Goal: Transaction & Acquisition: Download file/media

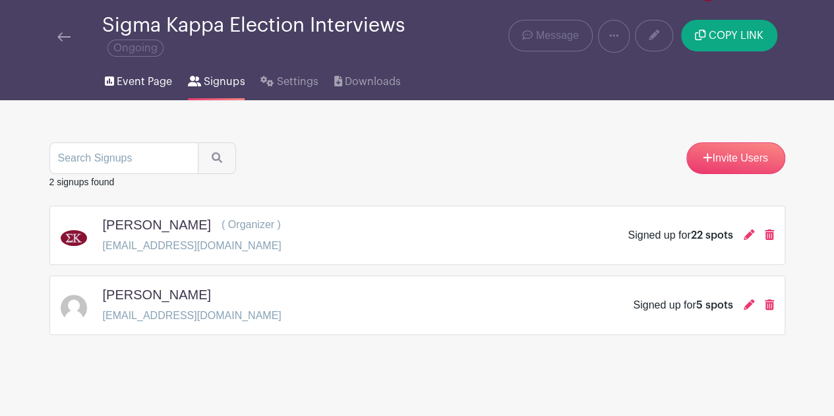
click at [152, 86] on span "Event Page" at bounding box center [144, 82] width 55 height 16
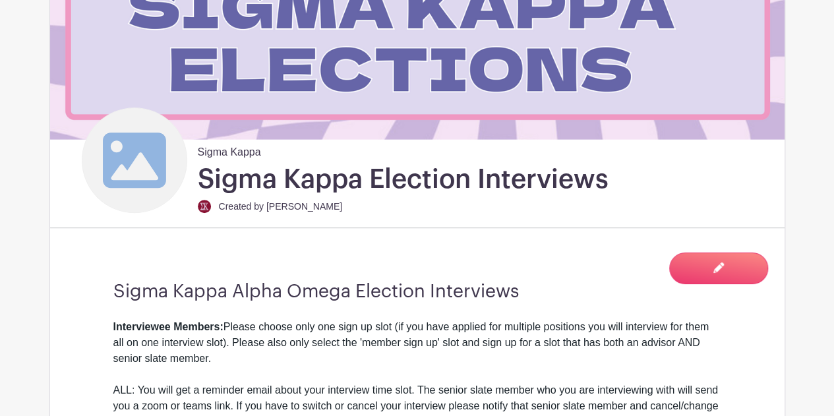
scroll to position [226, 0]
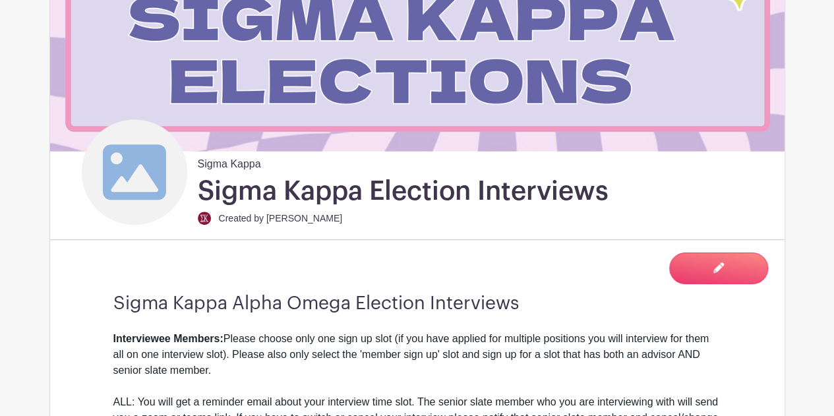
click at [141, 188] on icon at bounding box center [134, 171] width 63 height 63
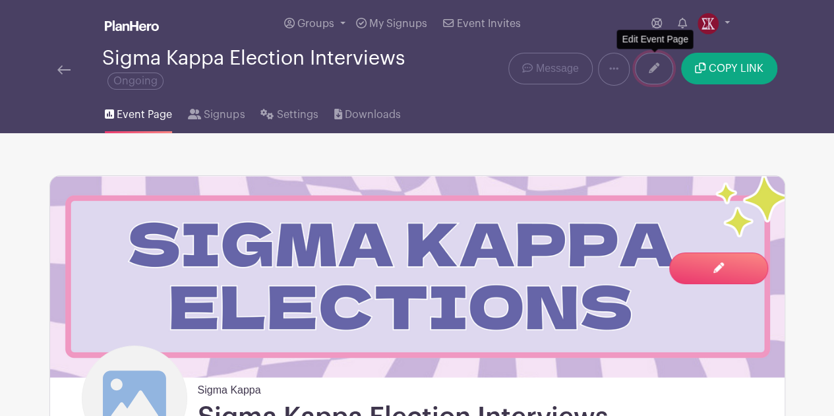
click at [650, 74] on link at bounding box center [654, 69] width 38 height 32
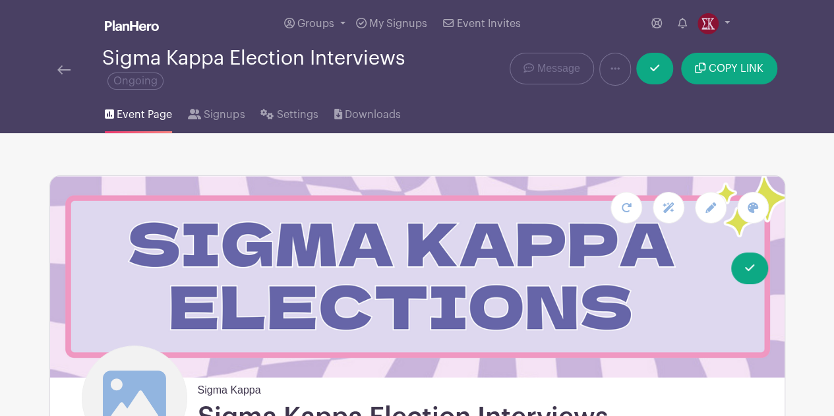
scroll to position [117, 0]
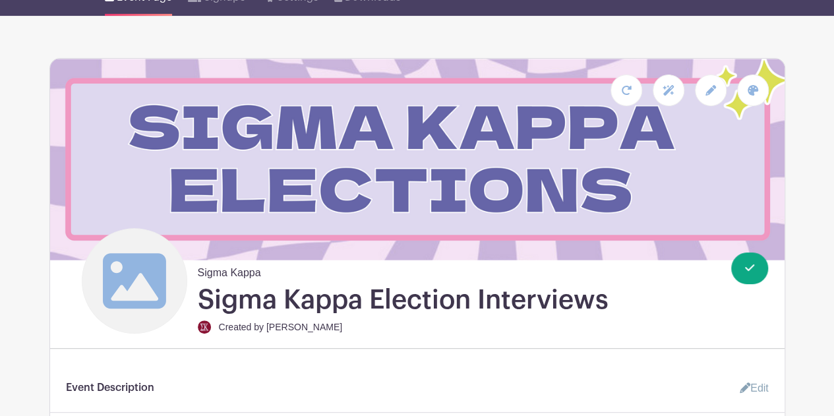
click at [154, 273] on icon at bounding box center [133, 280] width 63 height 55
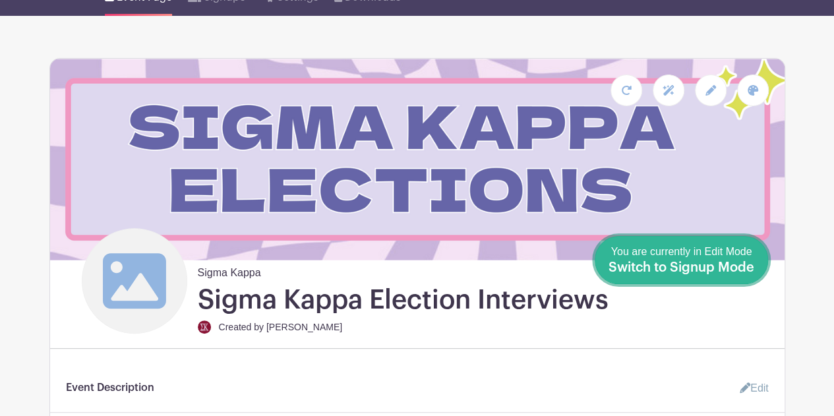
click at [706, 256] on span "You are currently in Edit Mode Switch to Signup Mode" at bounding box center [682, 260] width 146 height 28
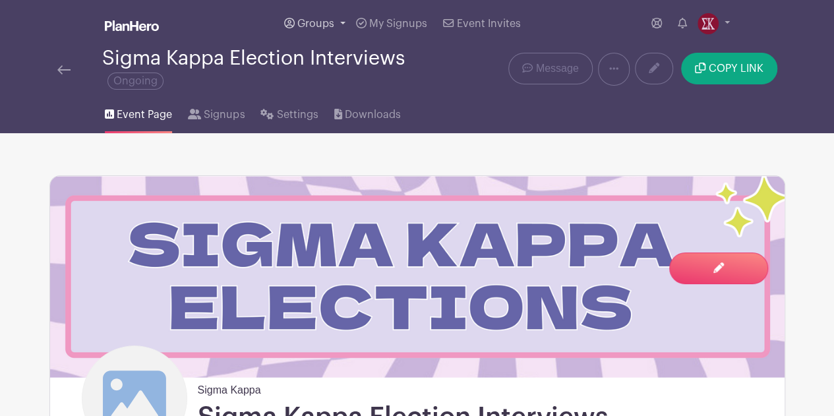
click at [330, 24] on span "Groups" at bounding box center [315, 23] width 37 height 11
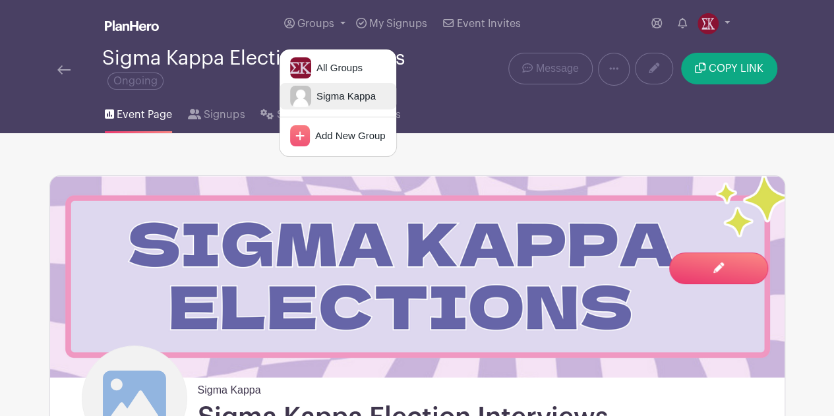
click at [313, 97] on span "Sigma Kappa" at bounding box center [343, 96] width 65 height 15
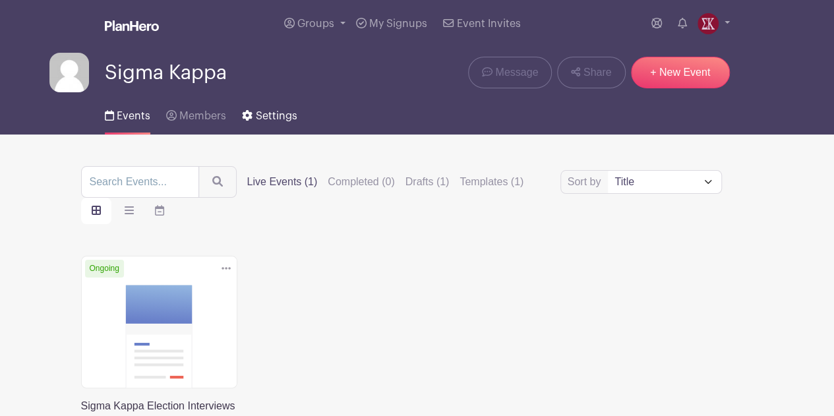
click at [273, 121] on span "Settings" at bounding box center [277, 116] width 42 height 11
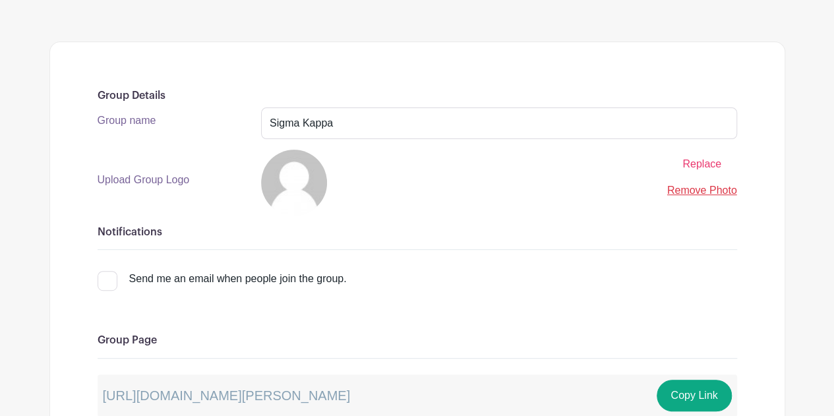
scroll to position [165, 0]
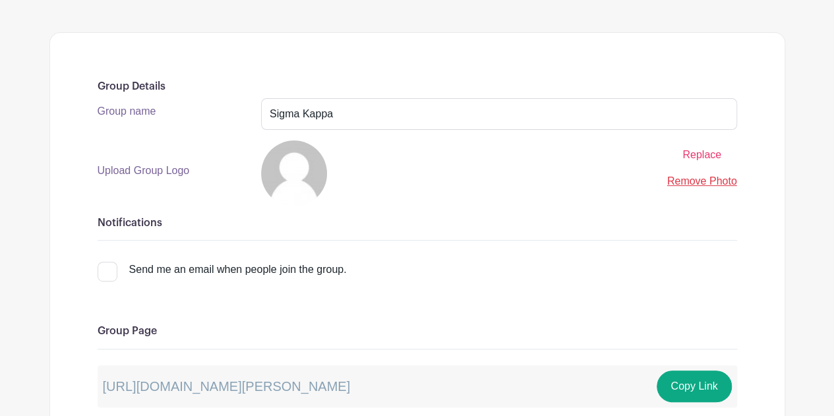
click at [680, 179] on link "Remove Photo" at bounding box center [702, 180] width 70 height 11
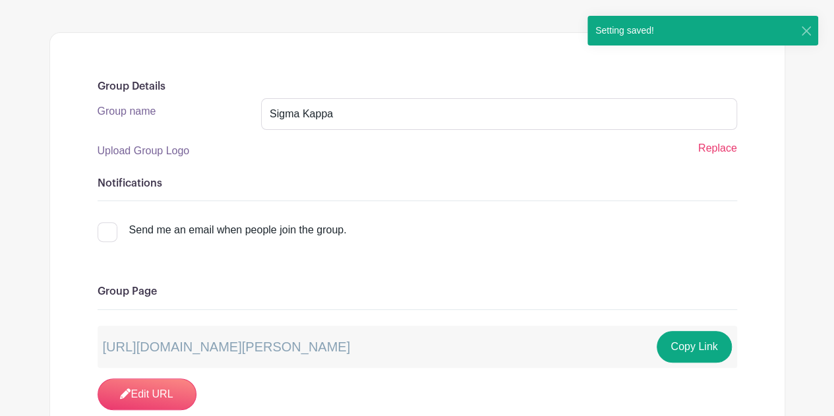
click at [720, 148] on span "Replace" at bounding box center [717, 147] width 39 height 11
click at [0, 0] on input "Replace" at bounding box center [0, 0] width 0 height 0
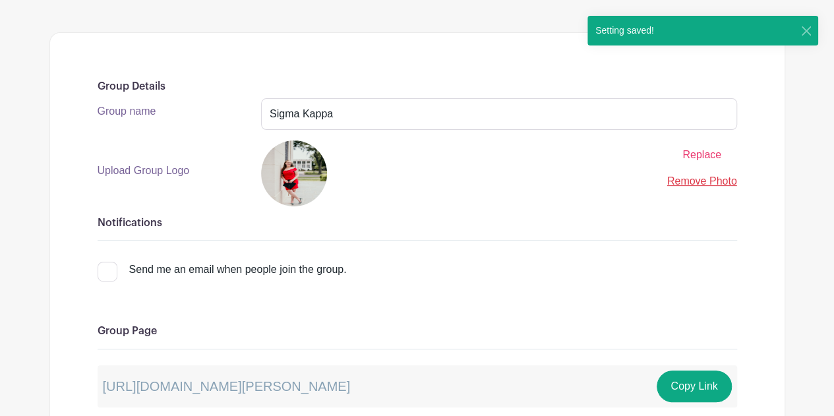
click at [688, 155] on span "Replace" at bounding box center [701, 154] width 39 height 11
click at [0, 0] on input "Replace" at bounding box center [0, 0] width 0 height 0
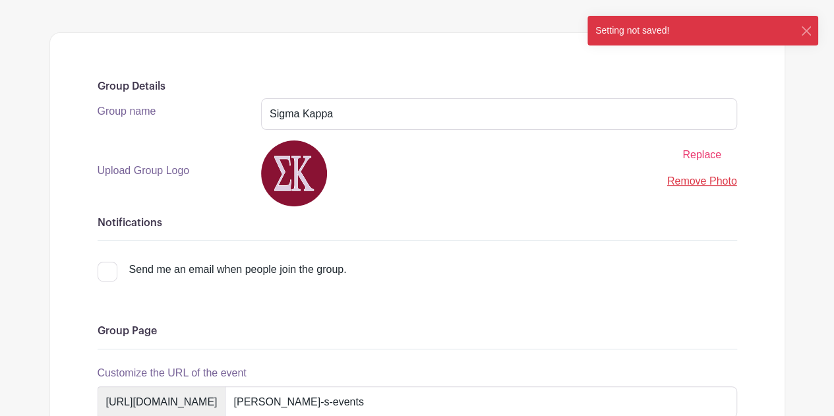
click at [702, 185] on link "Remove Photo" at bounding box center [702, 180] width 70 height 11
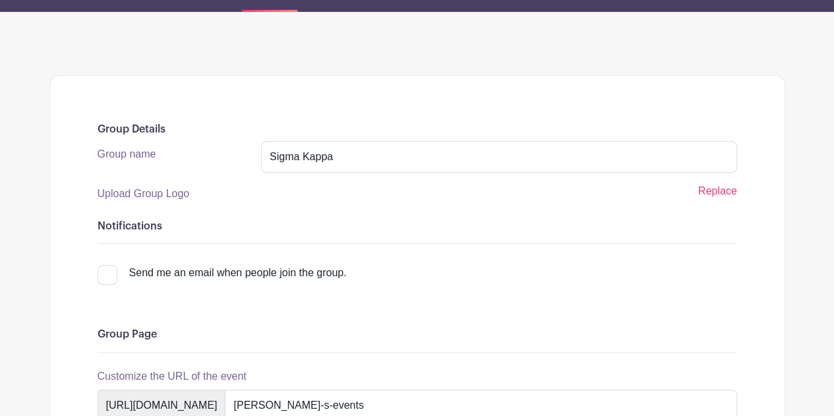
scroll to position [122, 0]
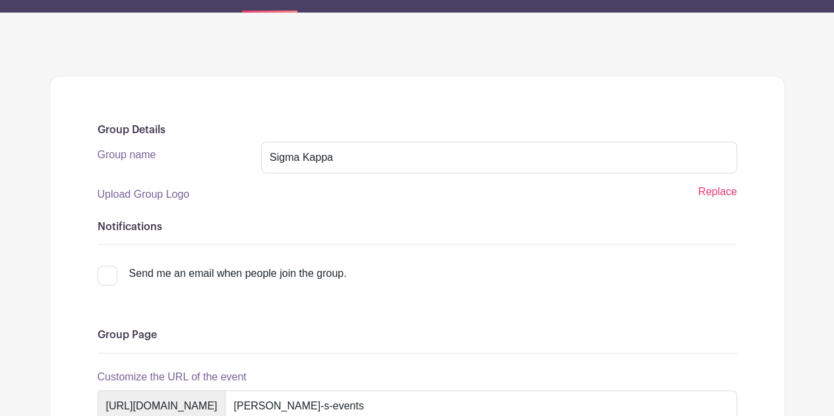
click at [719, 195] on span "Replace" at bounding box center [717, 191] width 39 height 11
click at [0, 0] on input "Replace" at bounding box center [0, 0] width 0 height 0
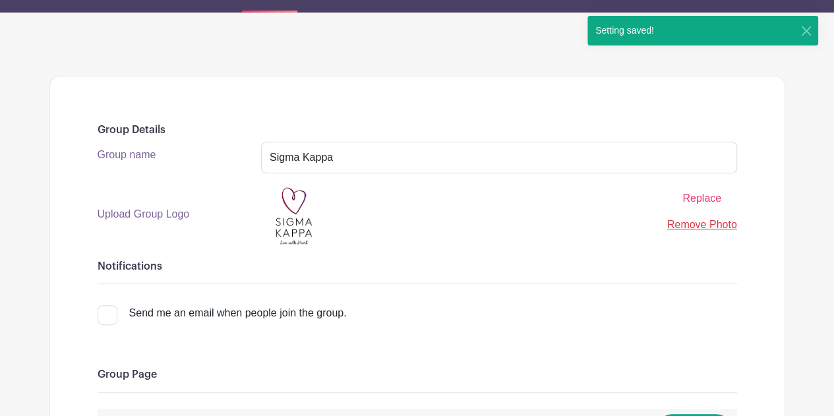
scroll to position [0, 0]
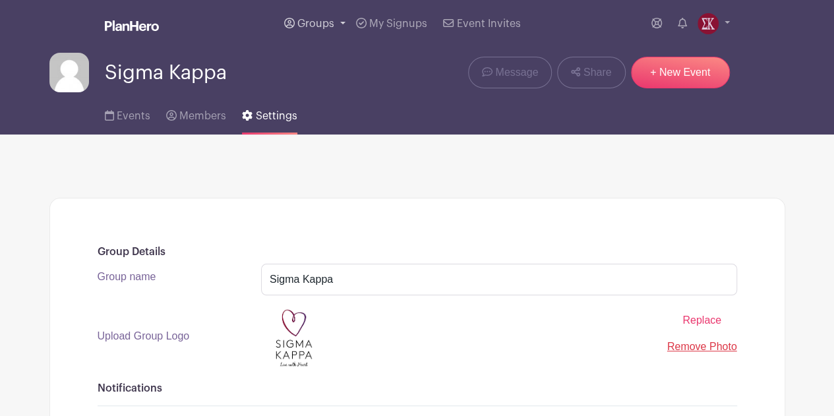
click at [320, 23] on span "Groups" at bounding box center [315, 23] width 37 height 11
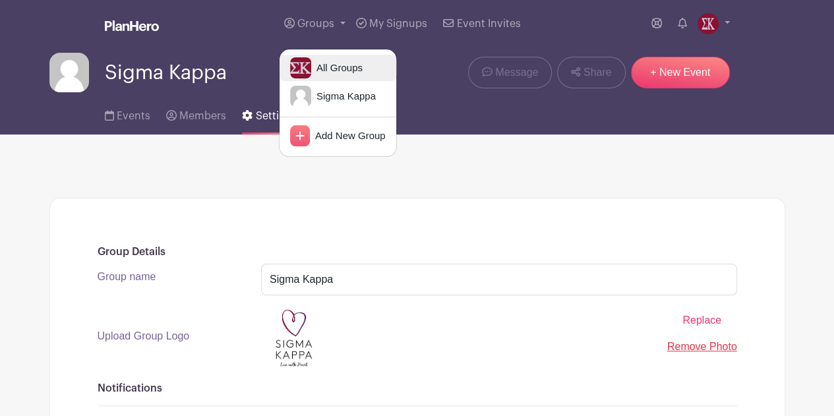
click at [325, 59] on link "All Groups" at bounding box center [338, 68] width 117 height 26
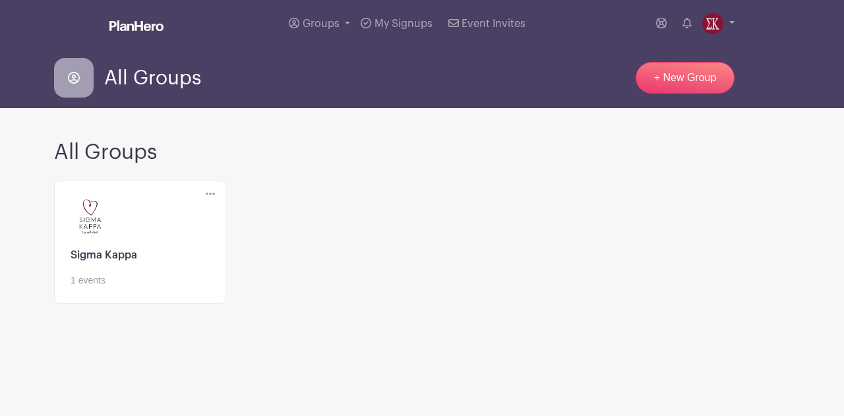
click at [104, 287] on link at bounding box center [140, 287] width 139 height 0
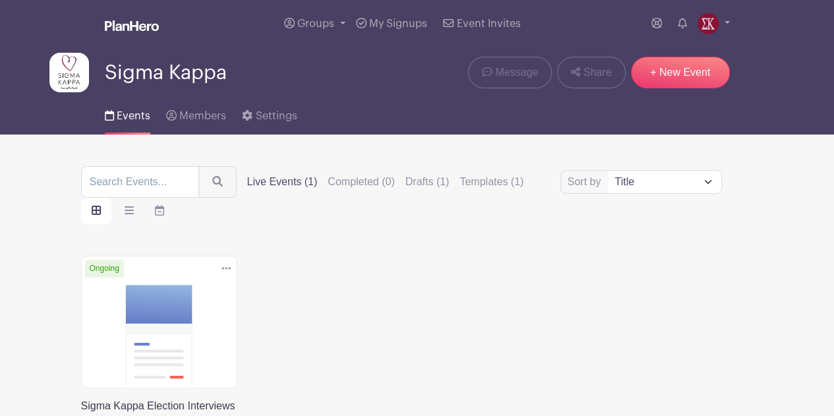
scroll to position [164, 0]
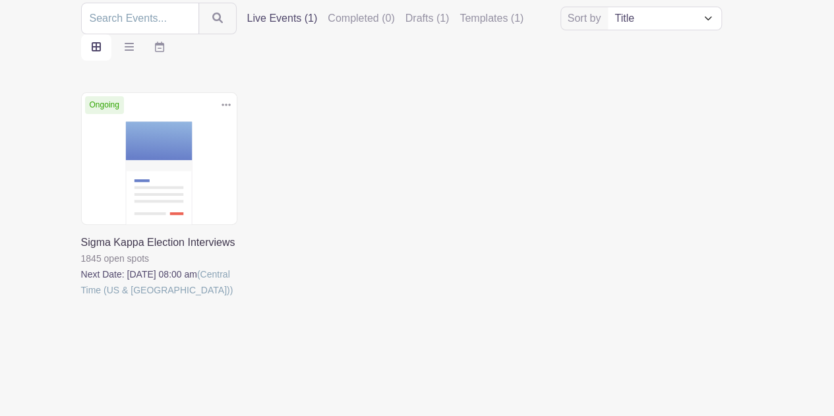
click at [81, 298] on link at bounding box center [81, 298] width 0 height 0
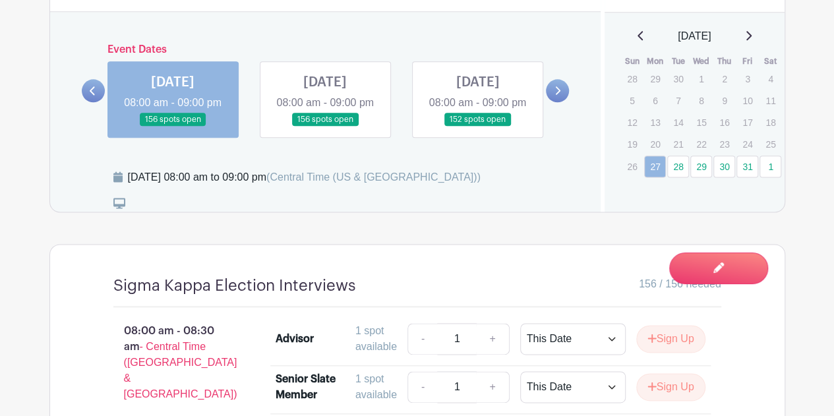
scroll to position [769, 0]
click at [752, 32] on icon at bounding box center [748, 35] width 7 height 11
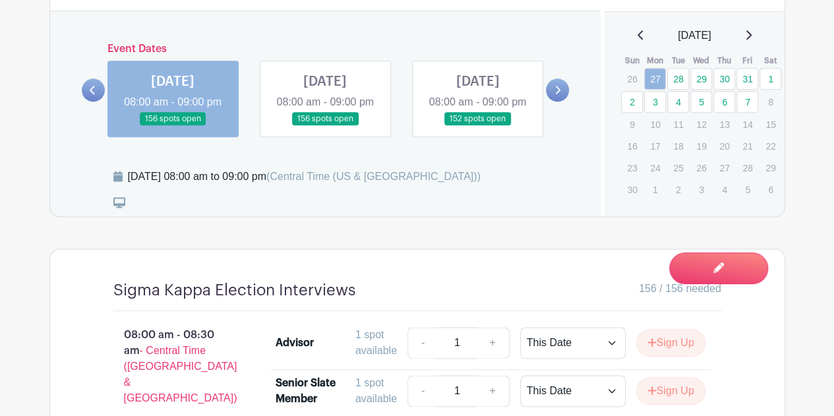
click at [555, 95] on icon at bounding box center [558, 90] width 6 height 10
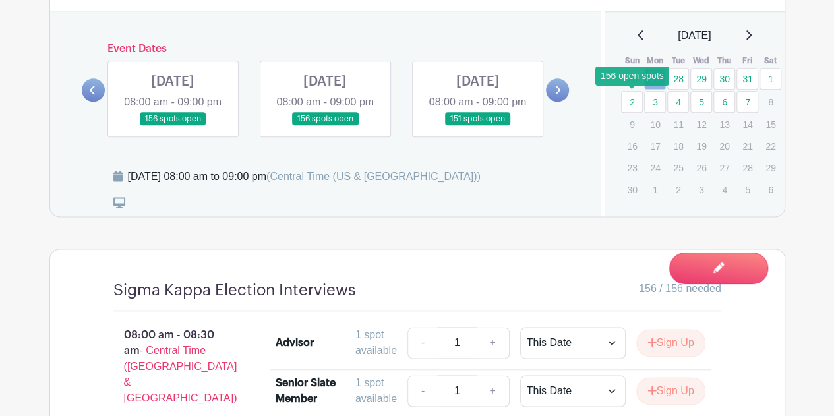
click at [631, 95] on link "2" at bounding box center [632, 102] width 22 height 22
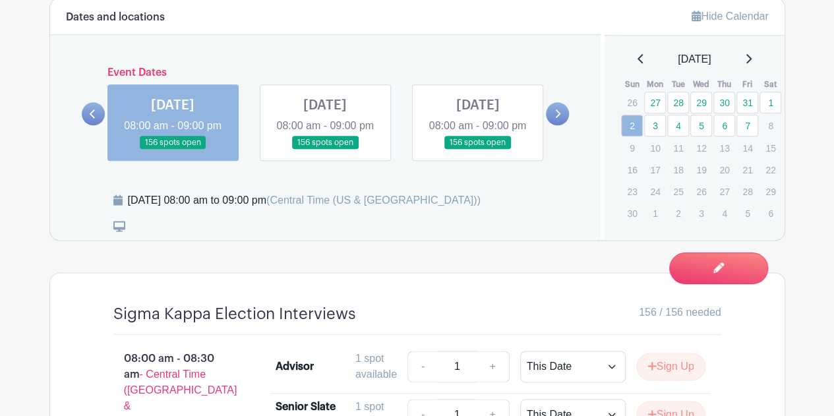
scroll to position [746, 0]
click at [653, 104] on link "27" at bounding box center [655, 102] width 22 height 22
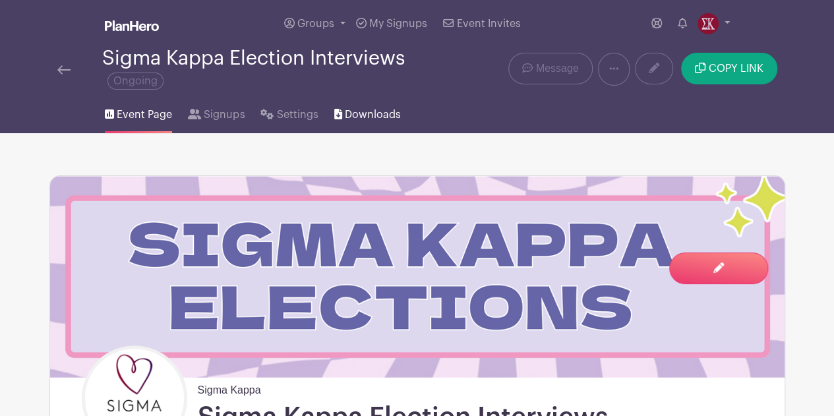
click at [357, 111] on span "Downloads" at bounding box center [373, 115] width 56 height 16
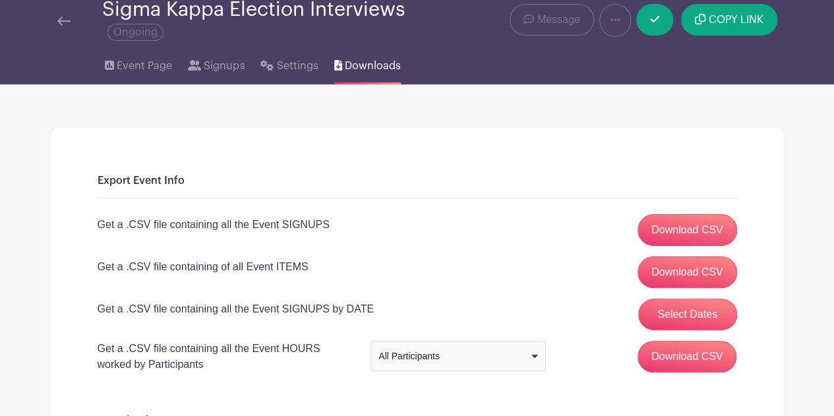
scroll to position [108, 0]
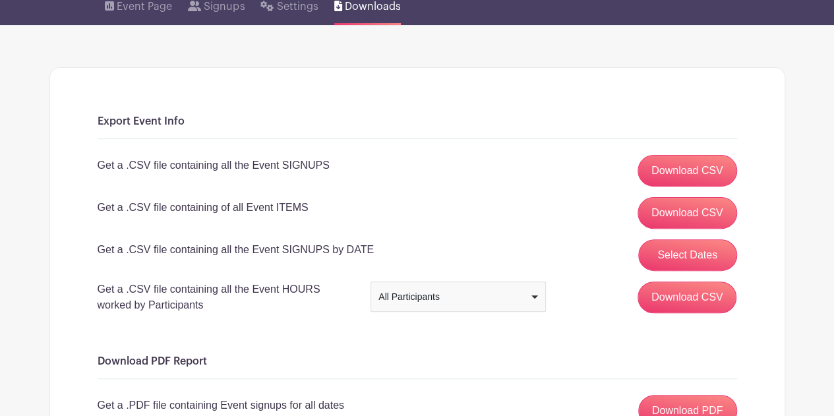
click at [400, 303] on div "All Participants" at bounding box center [458, 296] width 164 height 19
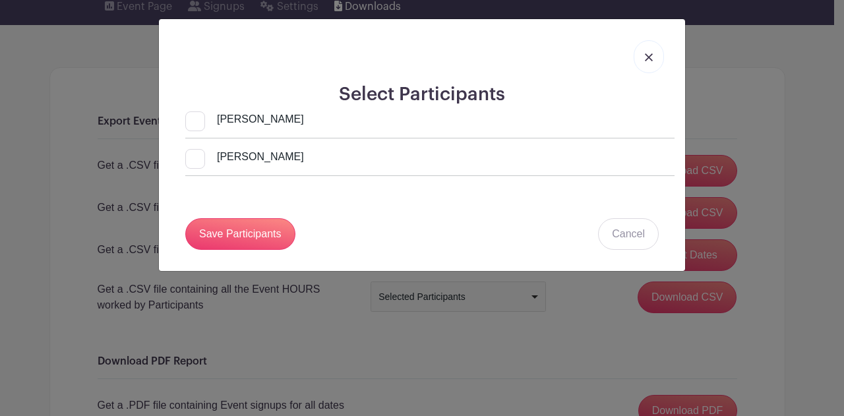
click at [651, 56] on img at bounding box center [649, 57] width 8 height 8
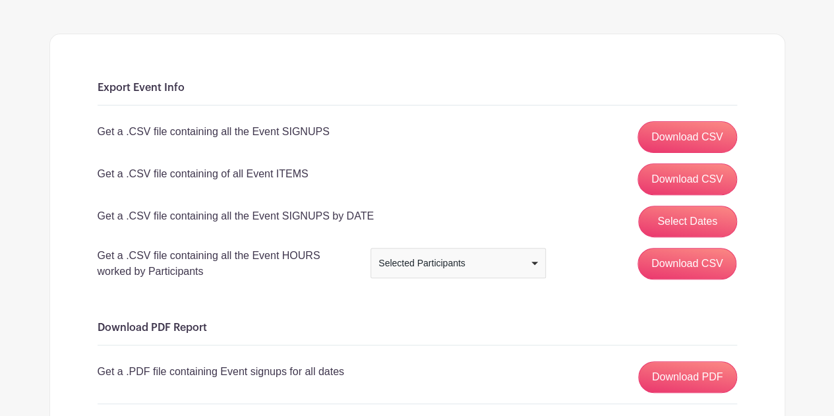
scroll to position [0, 0]
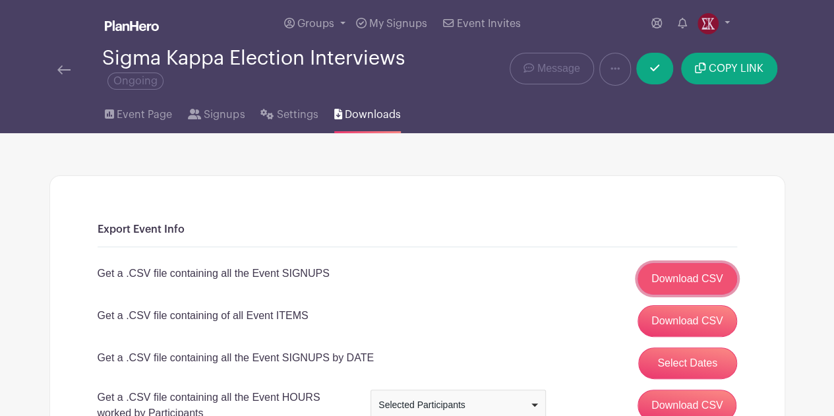
click at [654, 271] on link "Download CSV" at bounding box center [688, 279] width 100 height 32
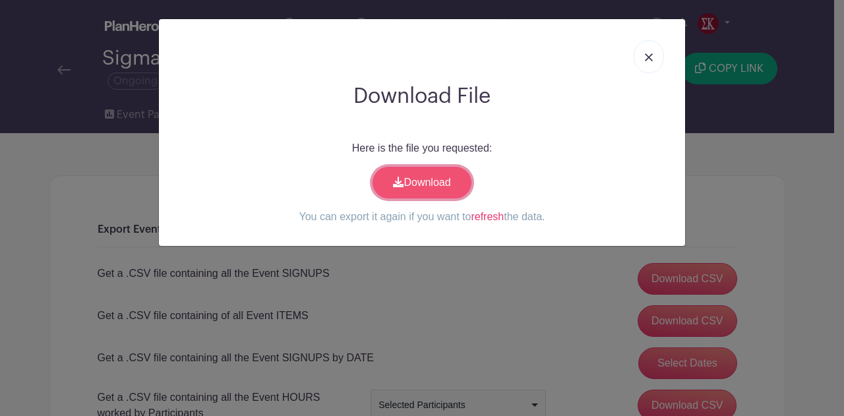
click at [418, 184] on link "Download" at bounding box center [422, 183] width 99 height 32
click at [649, 55] on img at bounding box center [649, 57] width 8 height 8
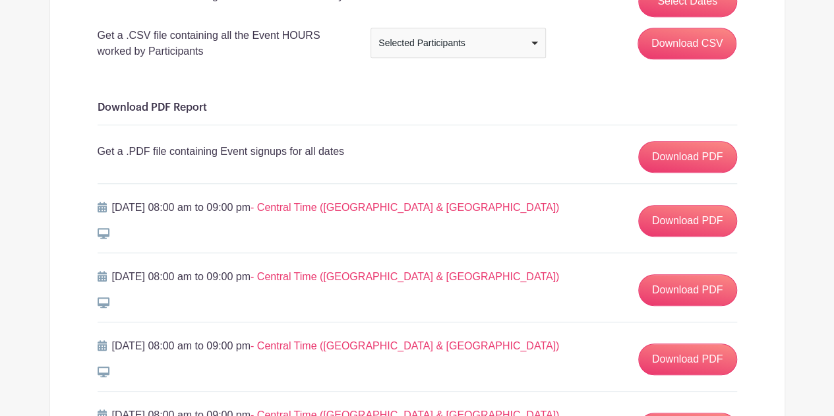
scroll to position [300, 0]
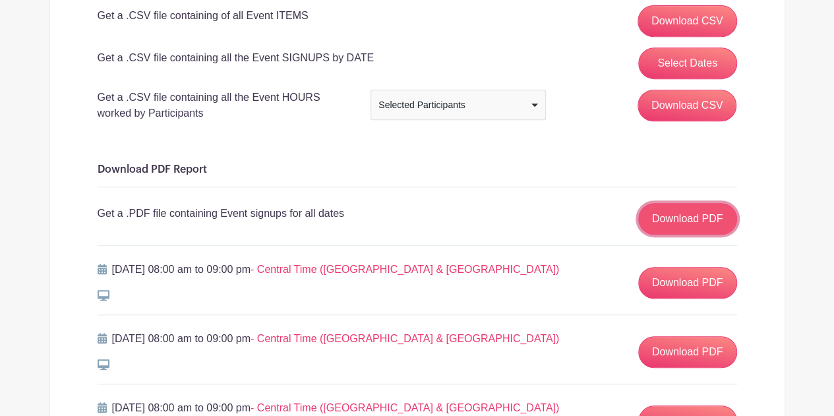
click at [674, 223] on link "Download PDF" at bounding box center [687, 219] width 99 height 32
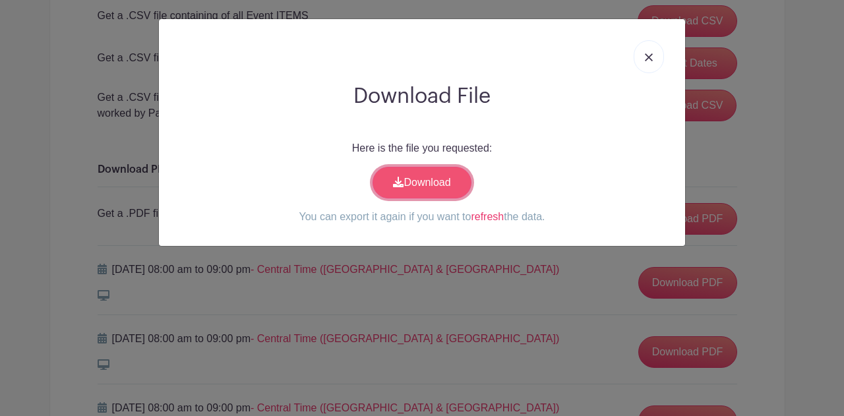
click at [421, 171] on link "Download" at bounding box center [422, 183] width 99 height 32
click at [653, 62] on link at bounding box center [649, 56] width 30 height 33
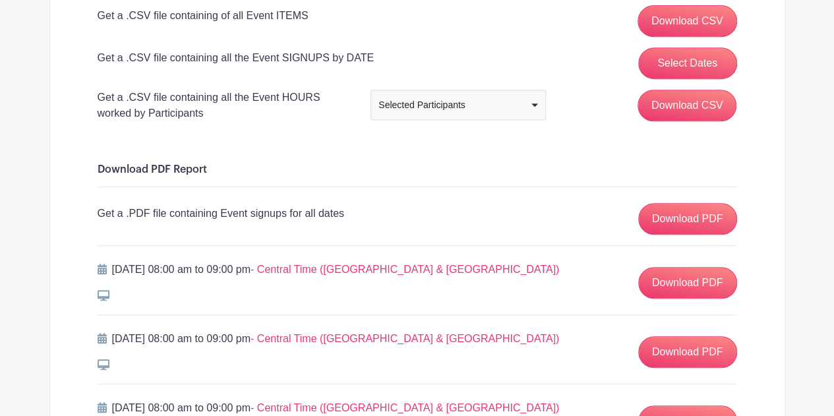
scroll to position [0, 0]
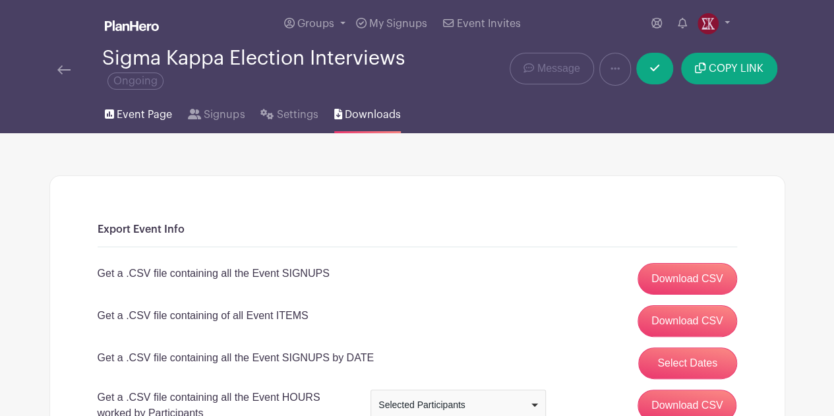
click at [138, 111] on span "Event Page" at bounding box center [144, 115] width 55 height 16
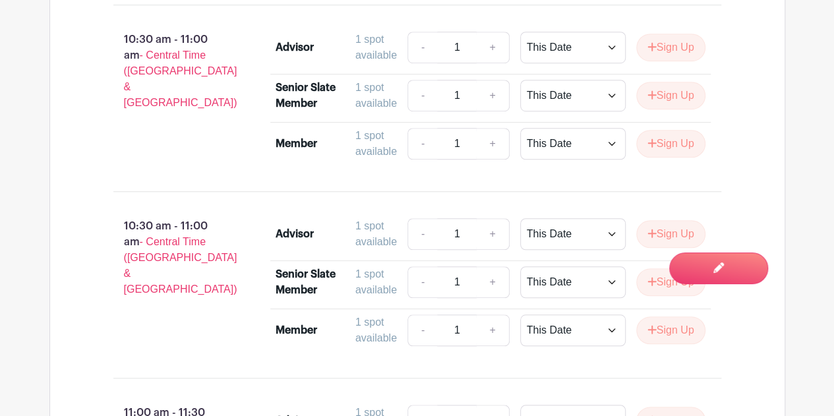
scroll to position [2911, 0]
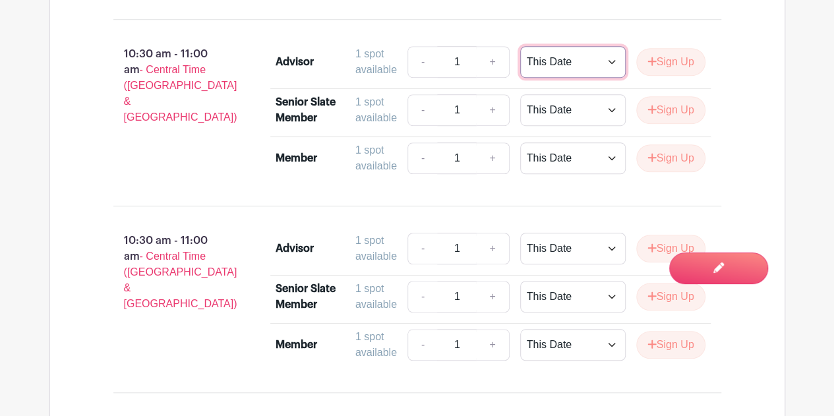
click at [607, 75] on select "This Date Select Dates" at bounding box center [572, 62] width 105 height 32
click at [607, 76] on select "This Date Select Dates" at bounding box center [572, 62] width 105 height 32
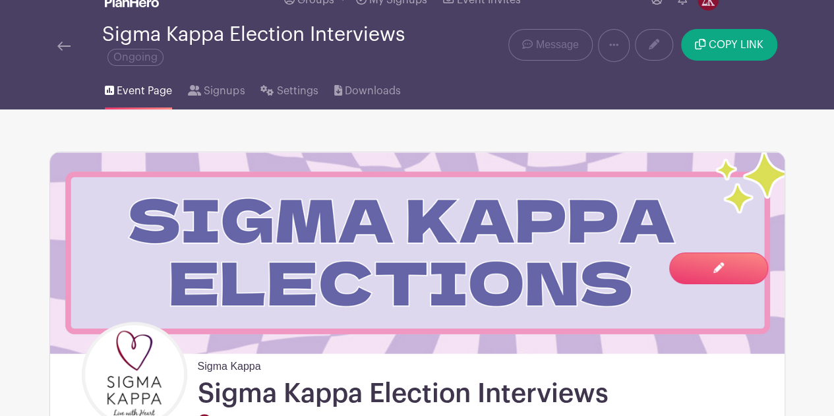
scroll to position [24, 0]
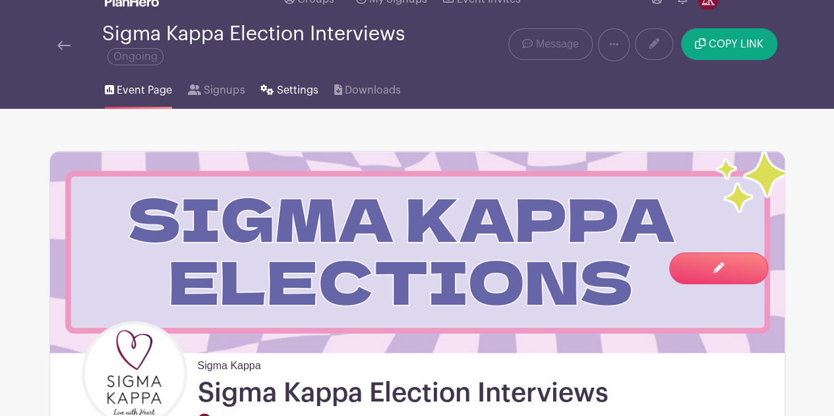
click at [286, 88] on span "Settings" at bounding box center [298, 90] width 42 height 16
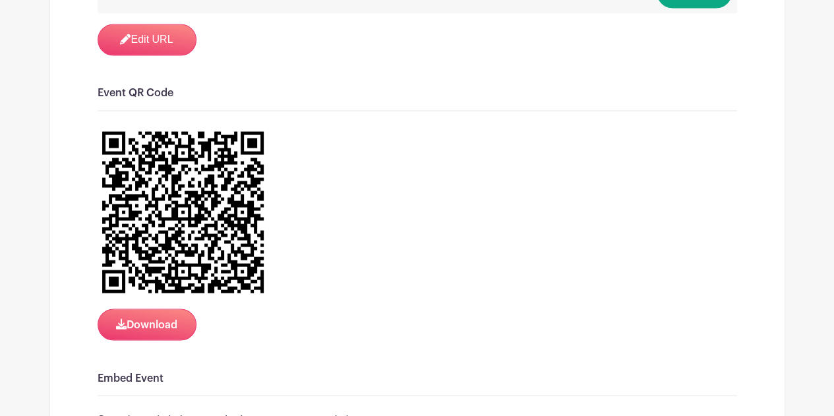
scroll to position [1153, 0]
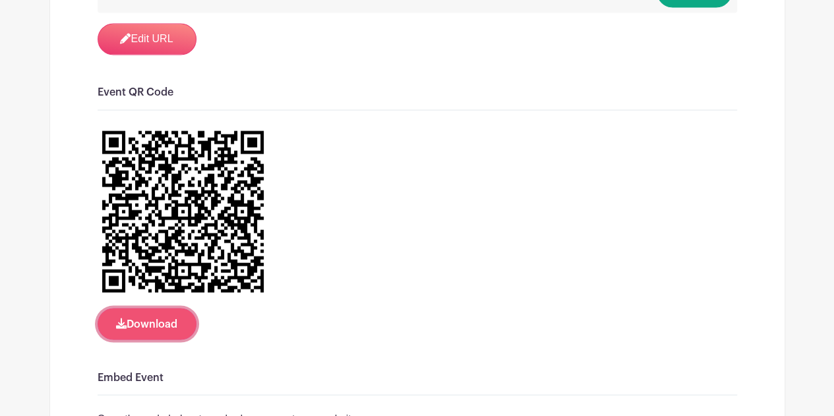
click at [150, 324] on button "Download" at bounding box center [147, 324] width 99 height 32
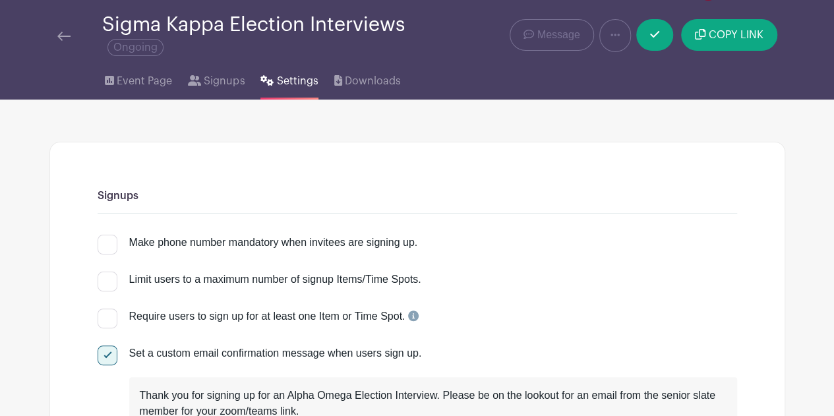
scroll to position [0, 0]
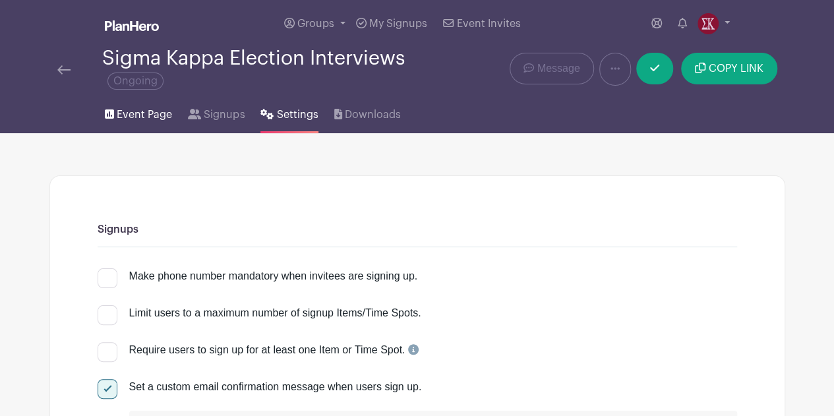
click at [146, 122] on span "Event Page" at bounding box center [144, 115] width 55 height 16
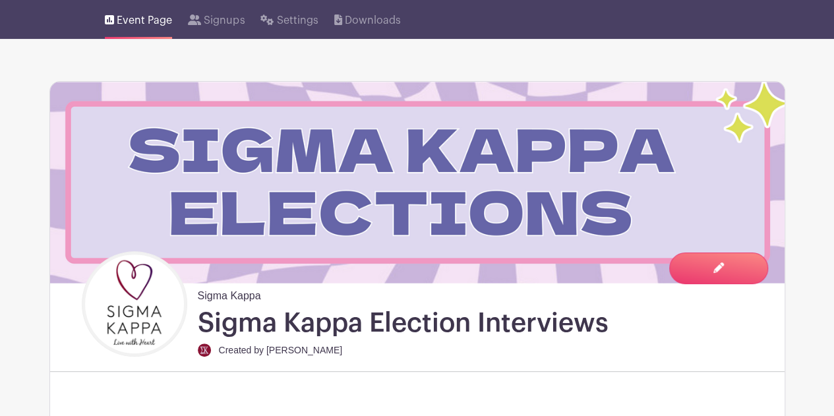
scroll to position [94, 0]
